Goal: Task Accomplishment & Management: Complete application form

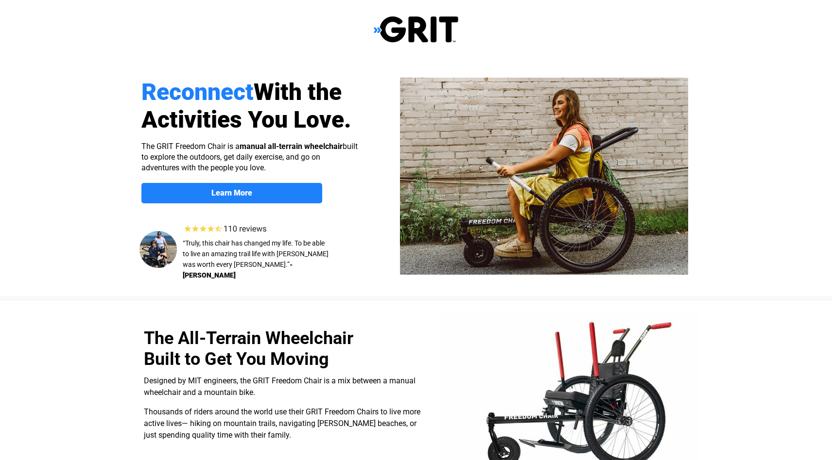
select select "US"
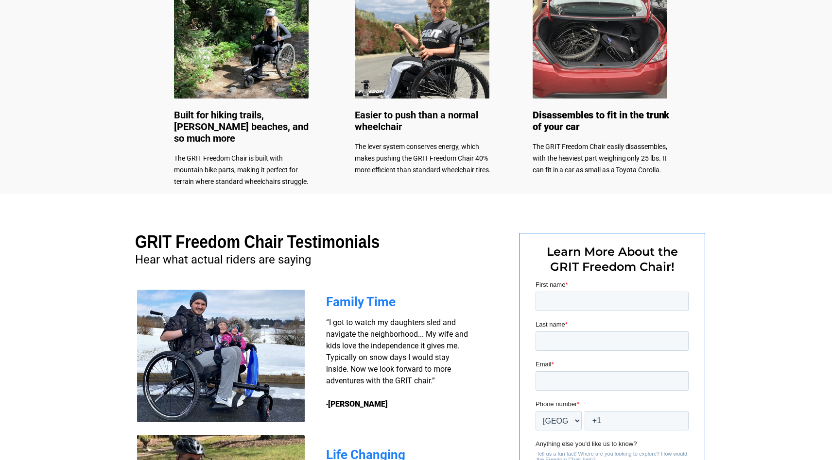
scroll to position [631, 0]
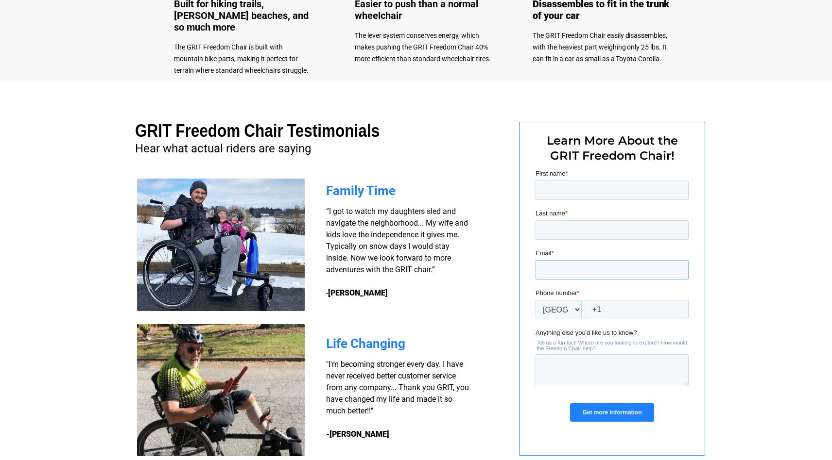
click at [568, 273] on input "Email *" at bounding box center [611, 269] width 153 height 19
type input "jluciano@matlaw.com"
click at [567, 191] on input "First name *" at bounding box center [611, 190] width 153 height 19
type input "Jacqueline"
click at [577, 236] on input "Last name *" at bounding box center [611, 230] width 153 height 19
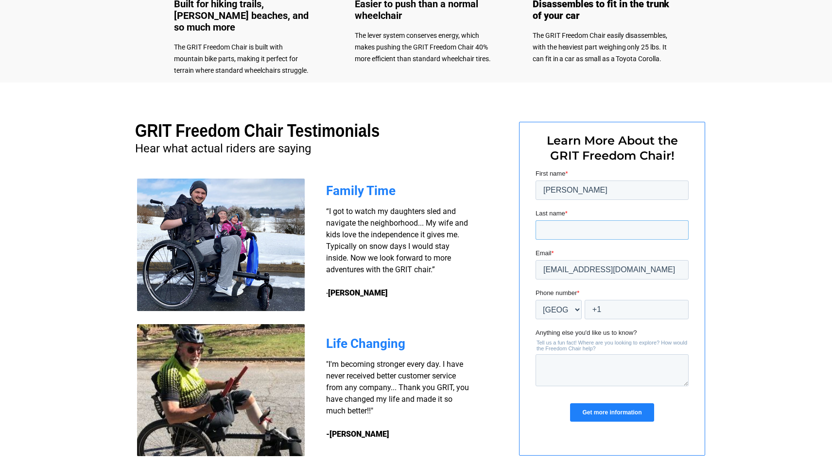
type input "Luciano"
click at [612, 412] on input "Get more information" at bounding box center [612, 413] width 84 height 18
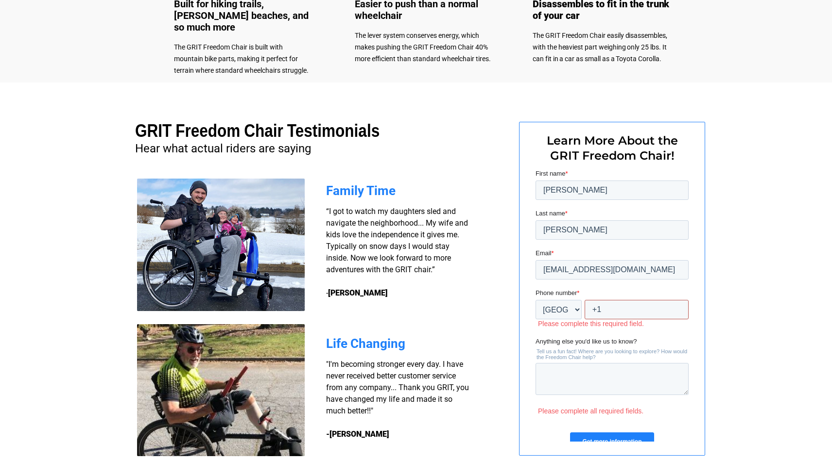
click at [618, 306] on input "+1" at bounding box center [636, 309] width 104 height 19
click at [579, 313] on select "* Afghanistan (‫افغانستان‬‎) Albania (Shqipëri) Algeria (‫الجزائر‬‎) American S…" at bounding box center [558, 309] width 46 height 19
click at [604, 311] on input "+1" at bounding box center [636, 309] width 104 height 19
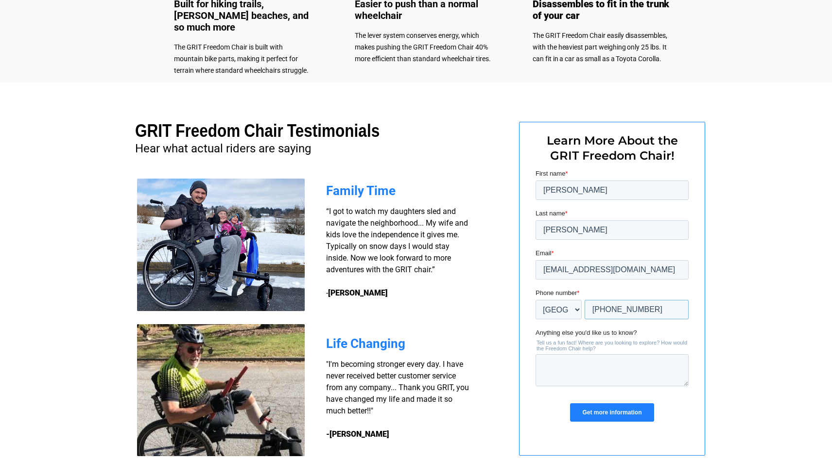
type input "+1 5186867546"
click at [628, 410] on input "Get more information" at bounding box center [612, 413] width 84 height 18
